Goal: Task Accomplishment & Management: Manage account settings

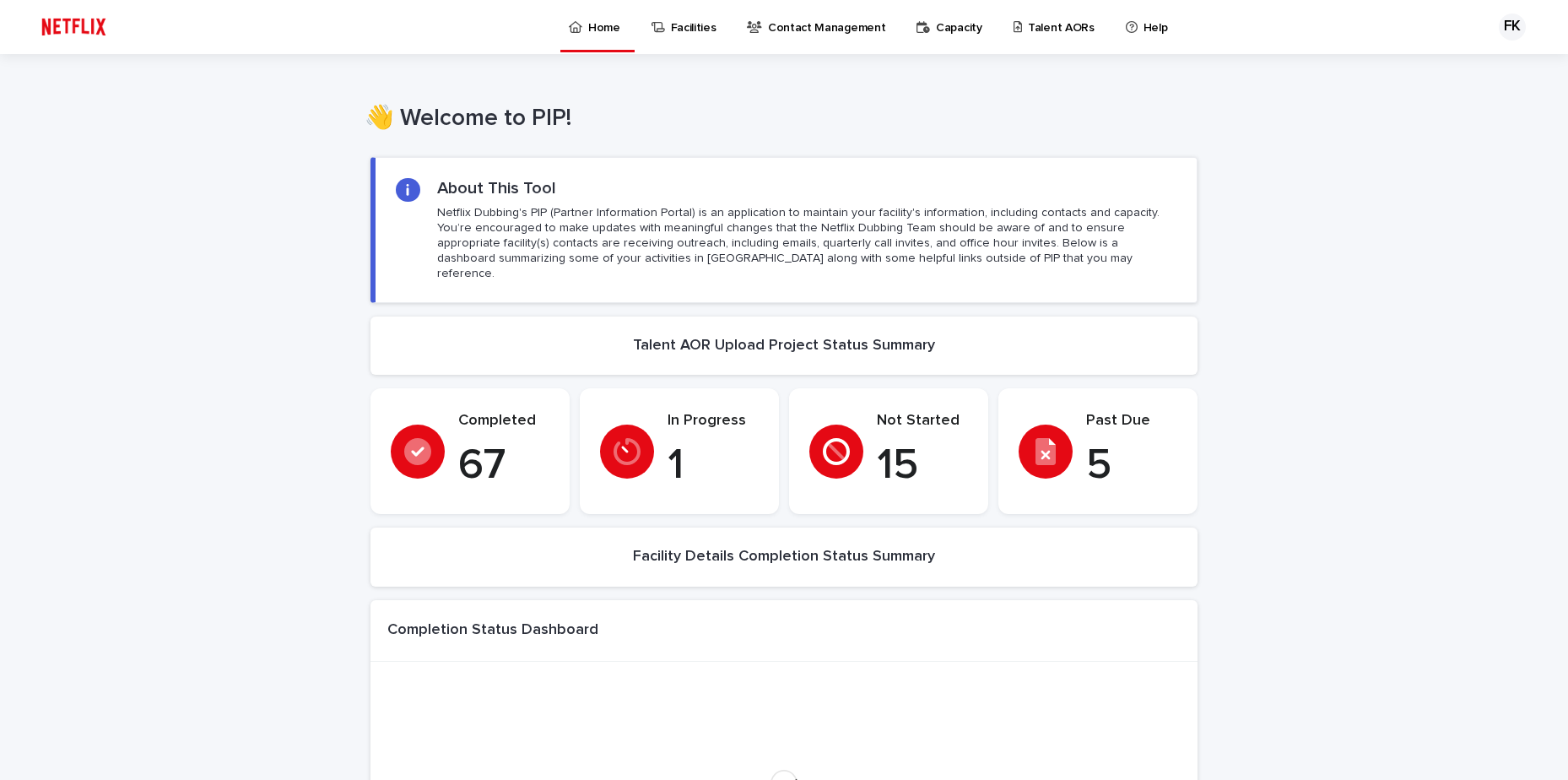
click at [1058, 29] on p "Talent AORs" at bounding box center [1061, 18] width 67 height 36
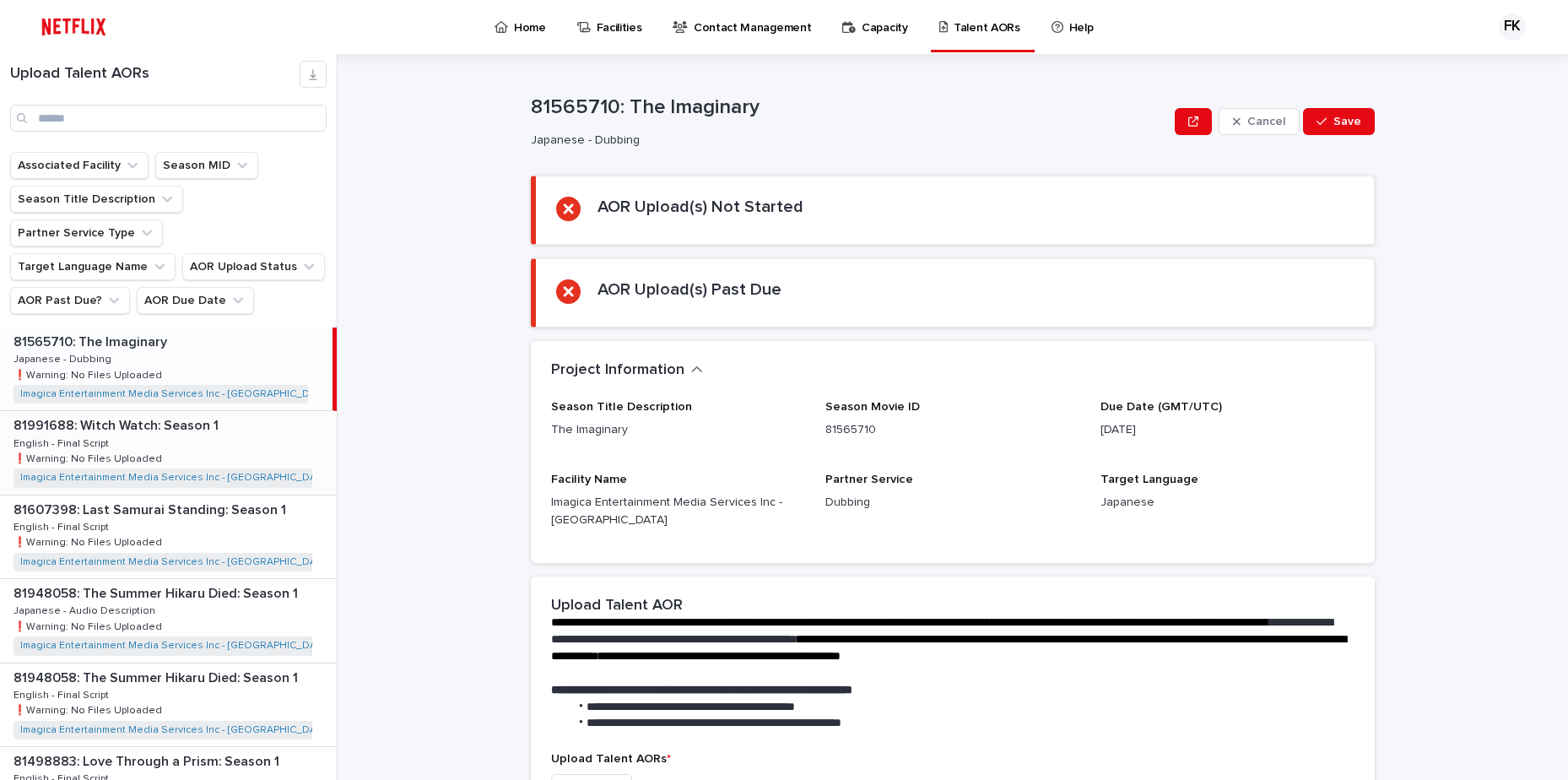
click at [229, 419] on div "81991688: Witch Watch: Season 1 81991688: Witch Watch: Season 1 English - Final…" at bounding box center [168, 452] width 337 height 83
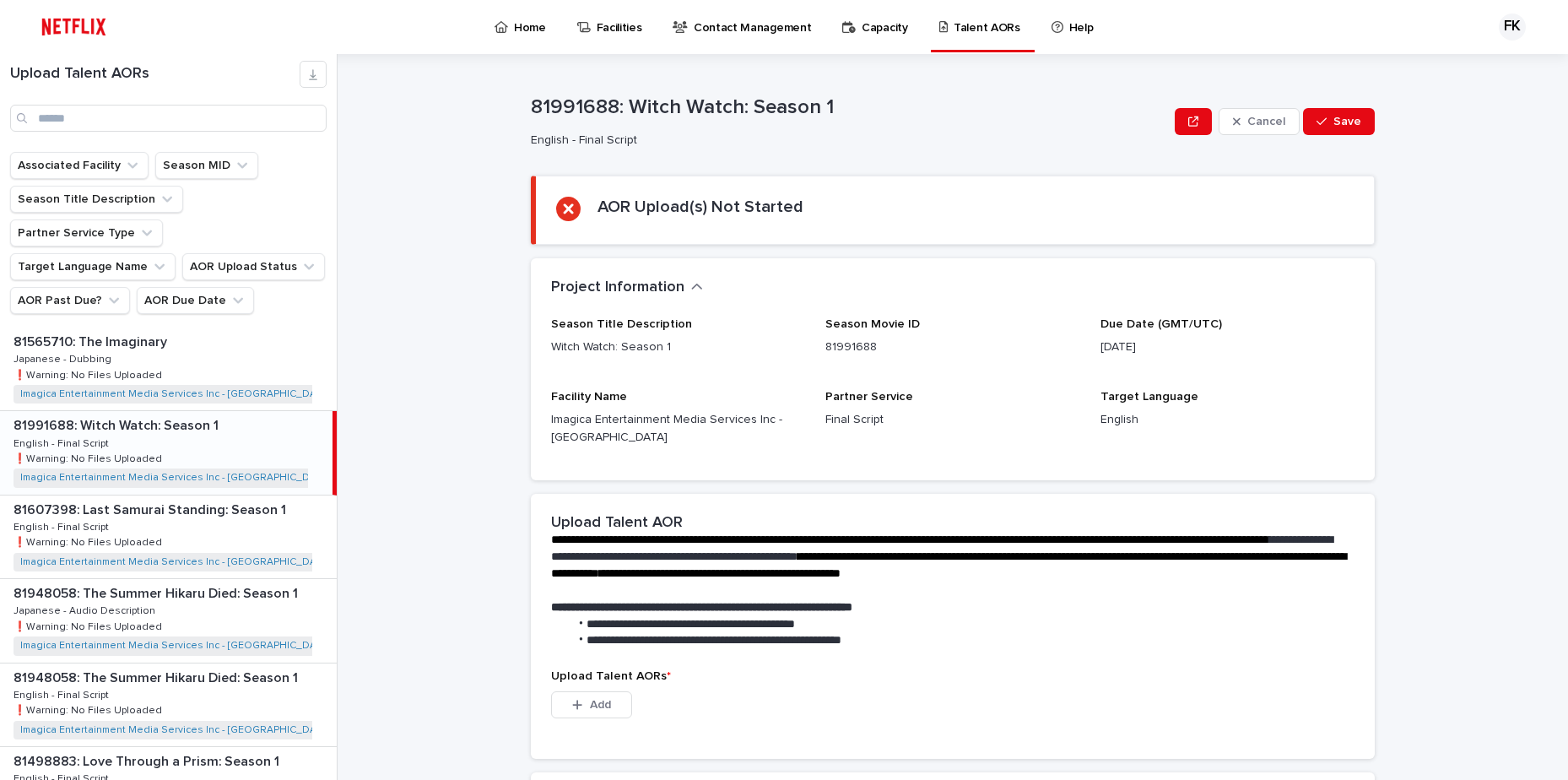
scroll to position [250, 0]
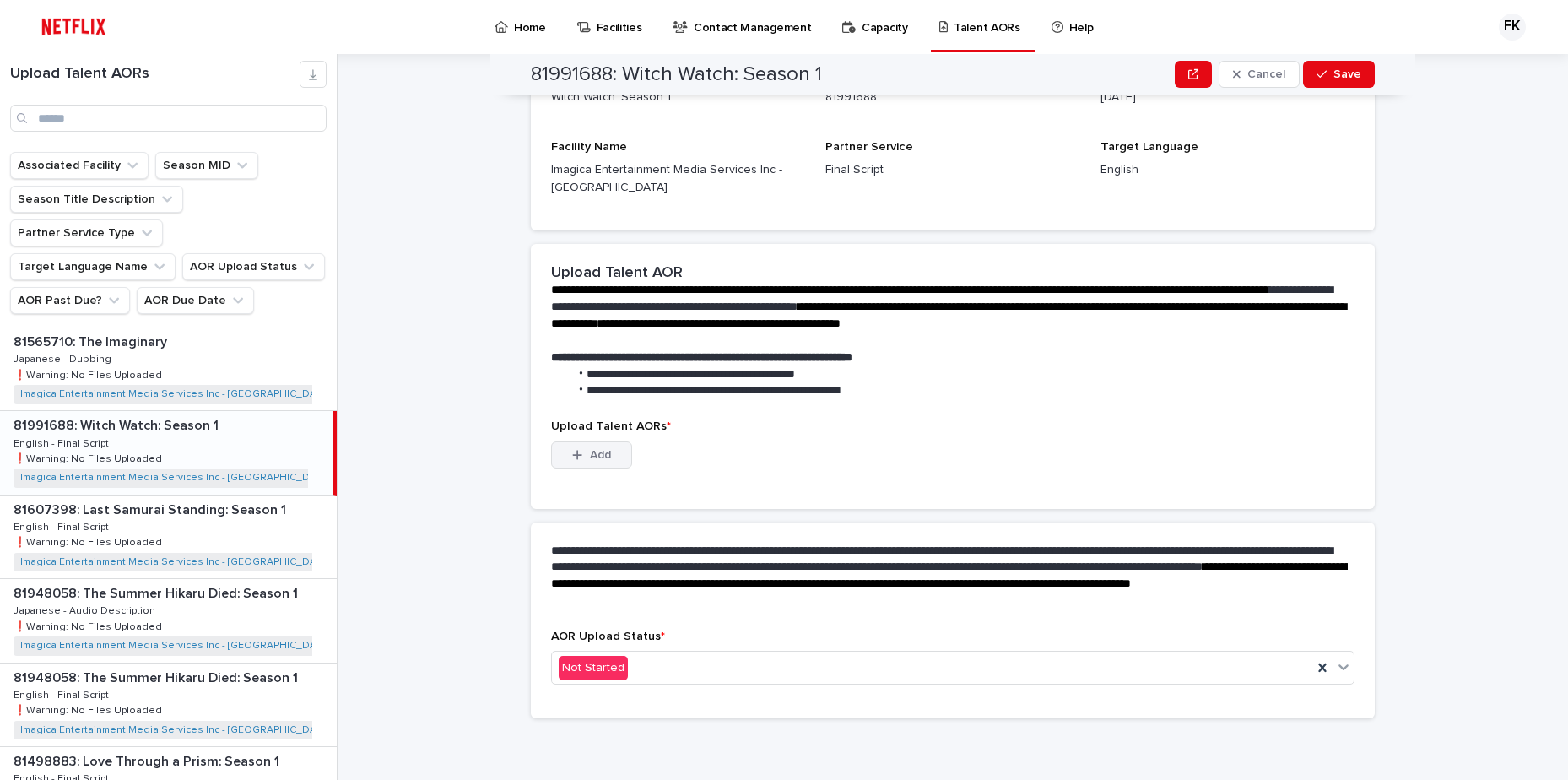
click at [610, 456] on button "Add" at bounding box center [591, 454] width 81 height 27
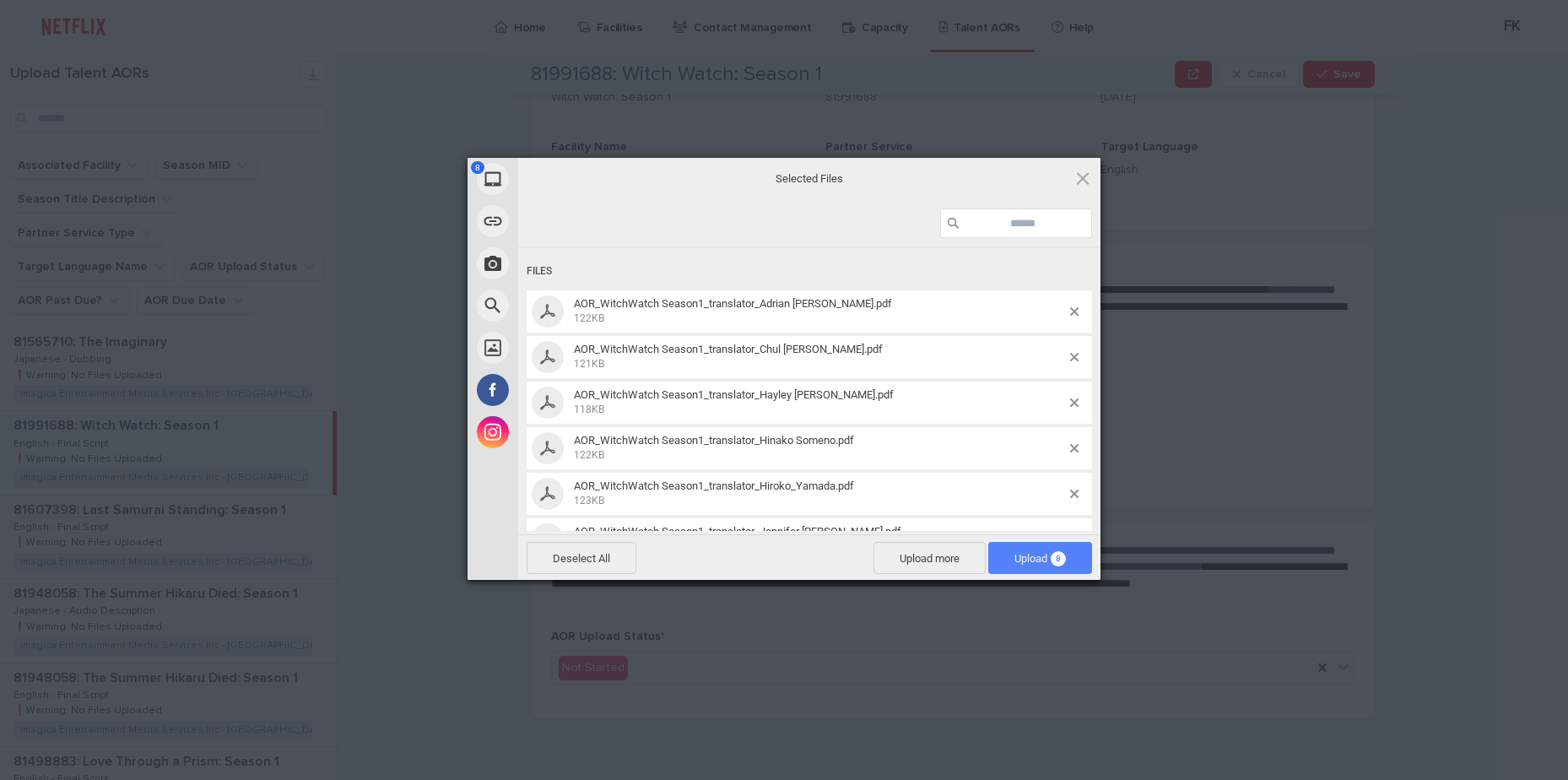
click at [1023, 552] on span "Upload 8" at bounding box center [1040, 559] width 52 height 12
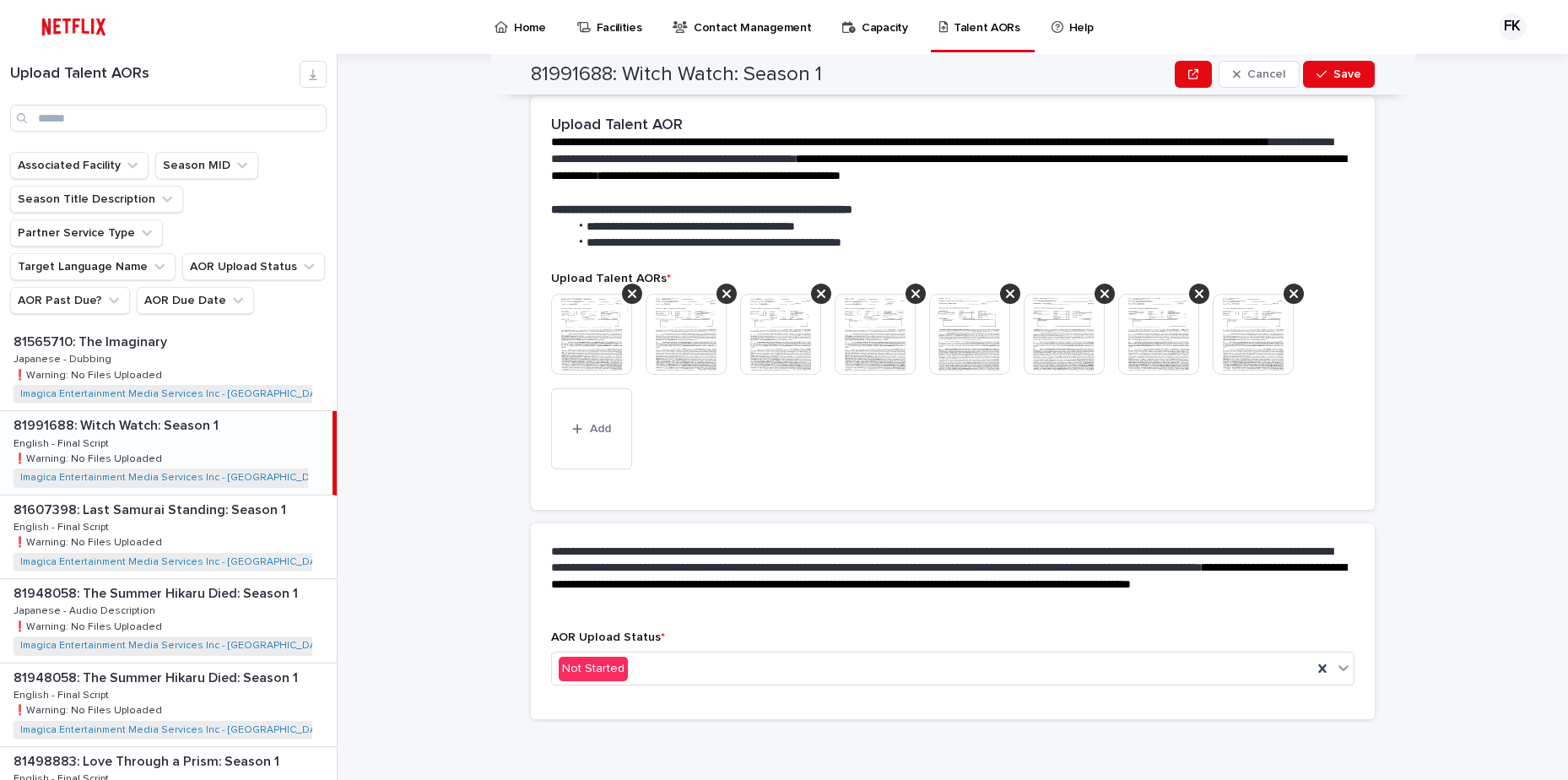
scroll to position [316, 0]
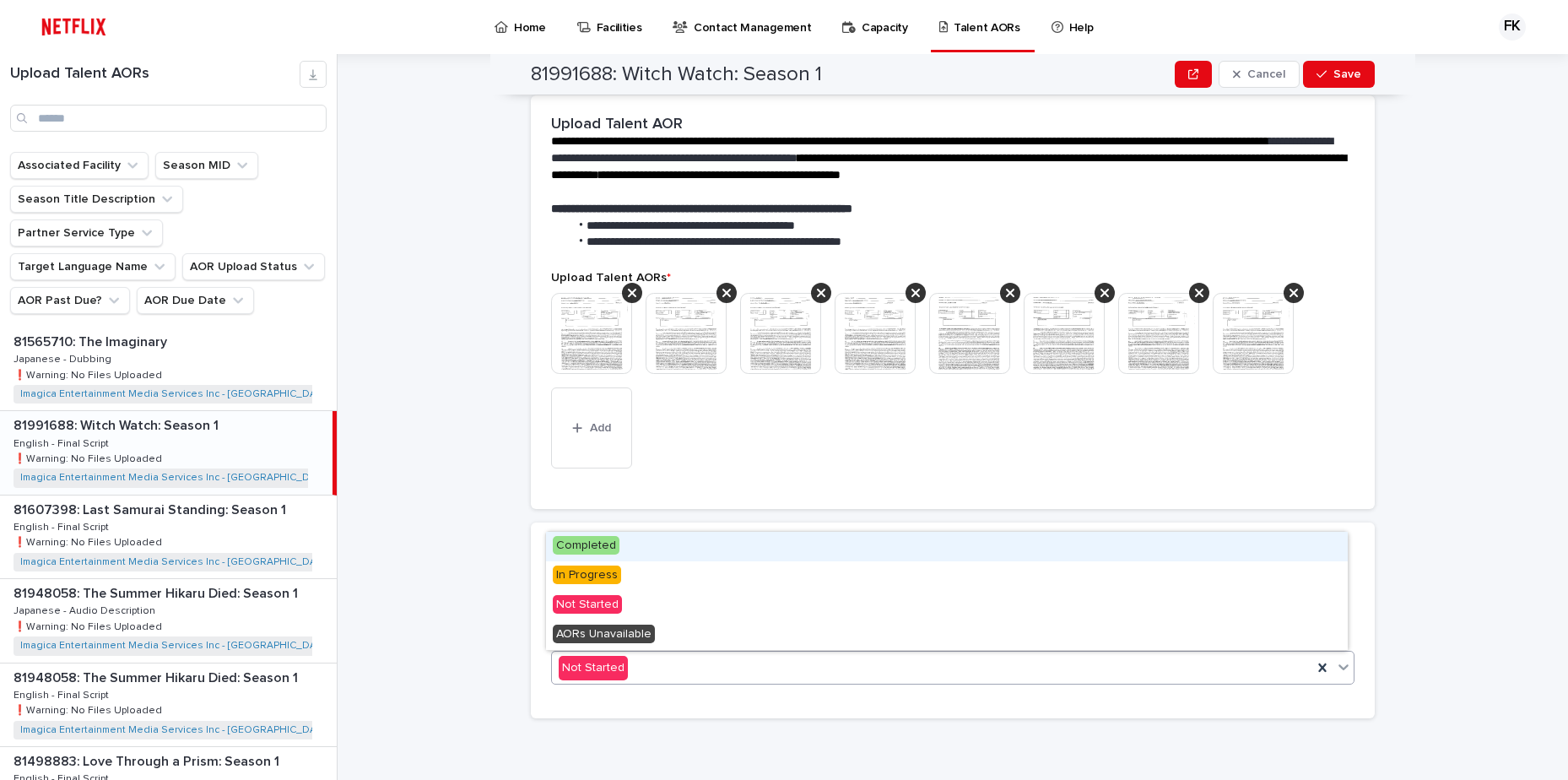
click at [728, 669] on div "Not Started" at bounding box center [932, 667] width 760 height 28
click at [644, 544] on div "Completed" at bounding box center [946, 546] width 801 height 29
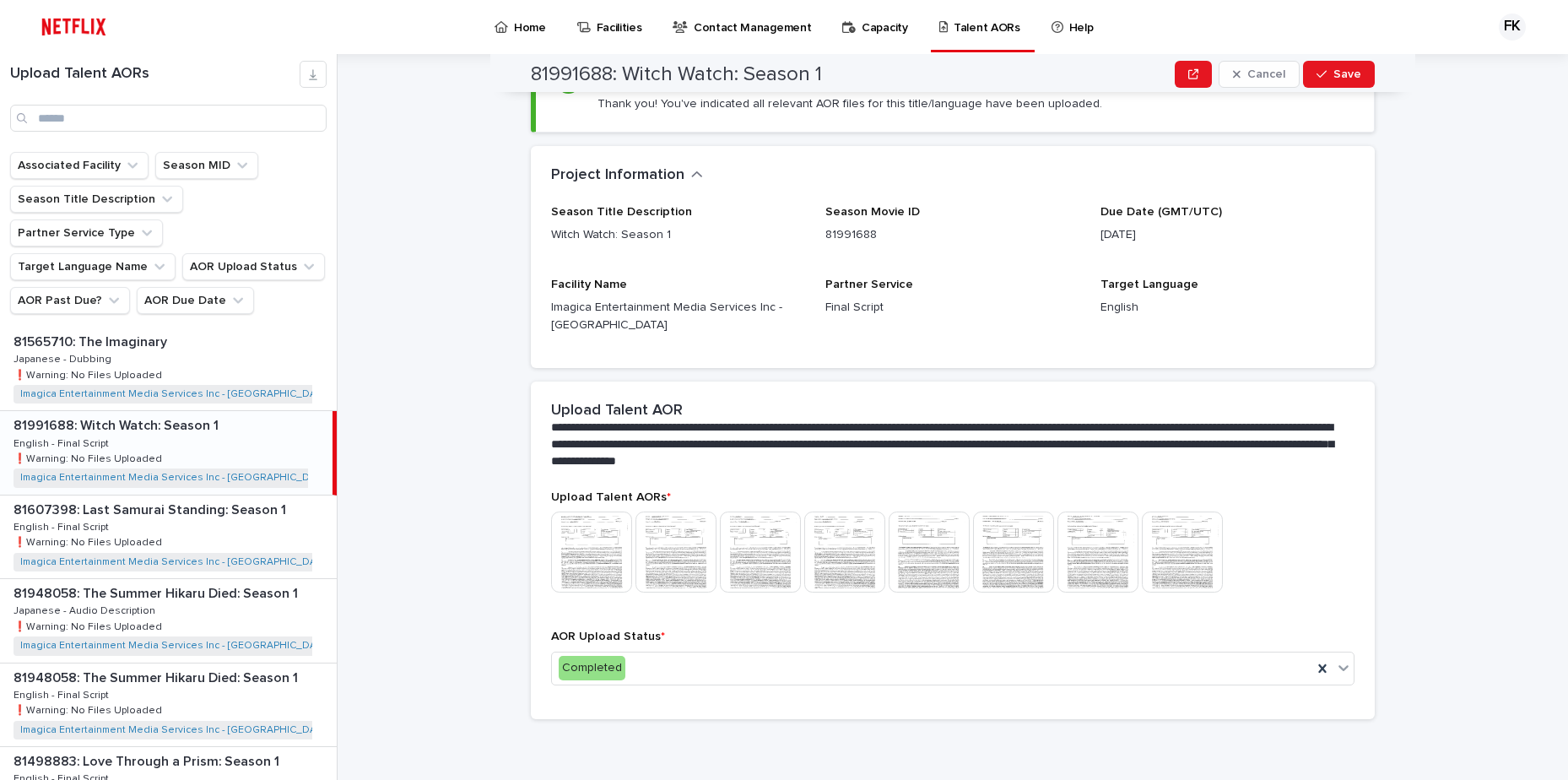
scroll to position [0, 0]
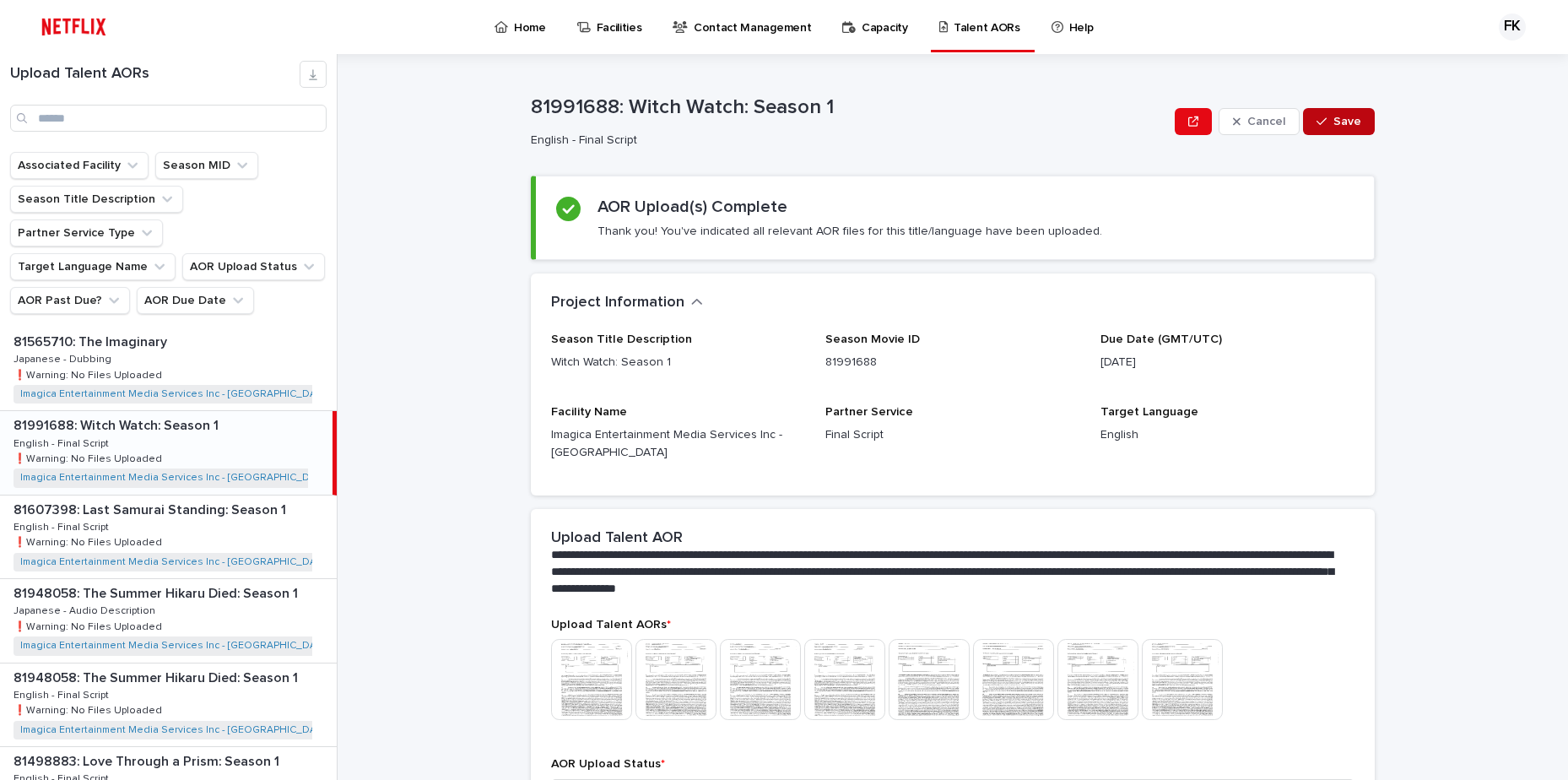
click at [1334, 115] on button "Save" at bounding box center [1339, 121] width 72 height 27
